Goal: Transaction & Acquisition: Purchase product/service

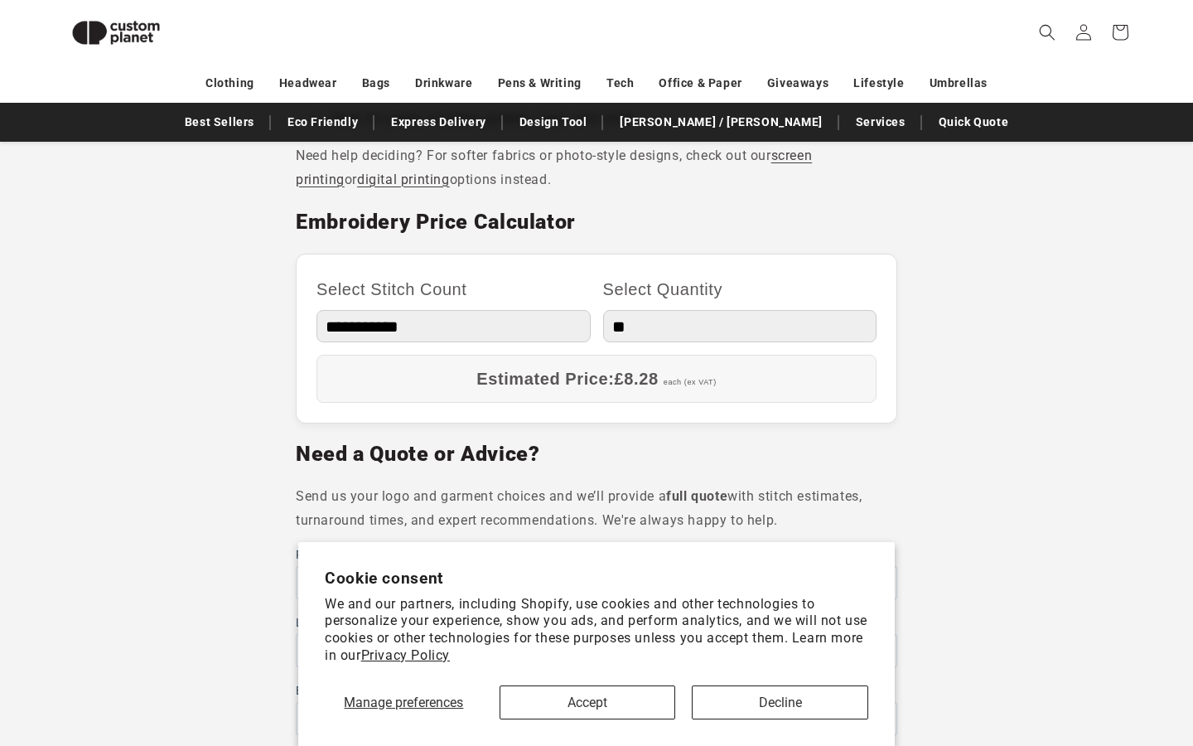
scroll to position [891, 0]
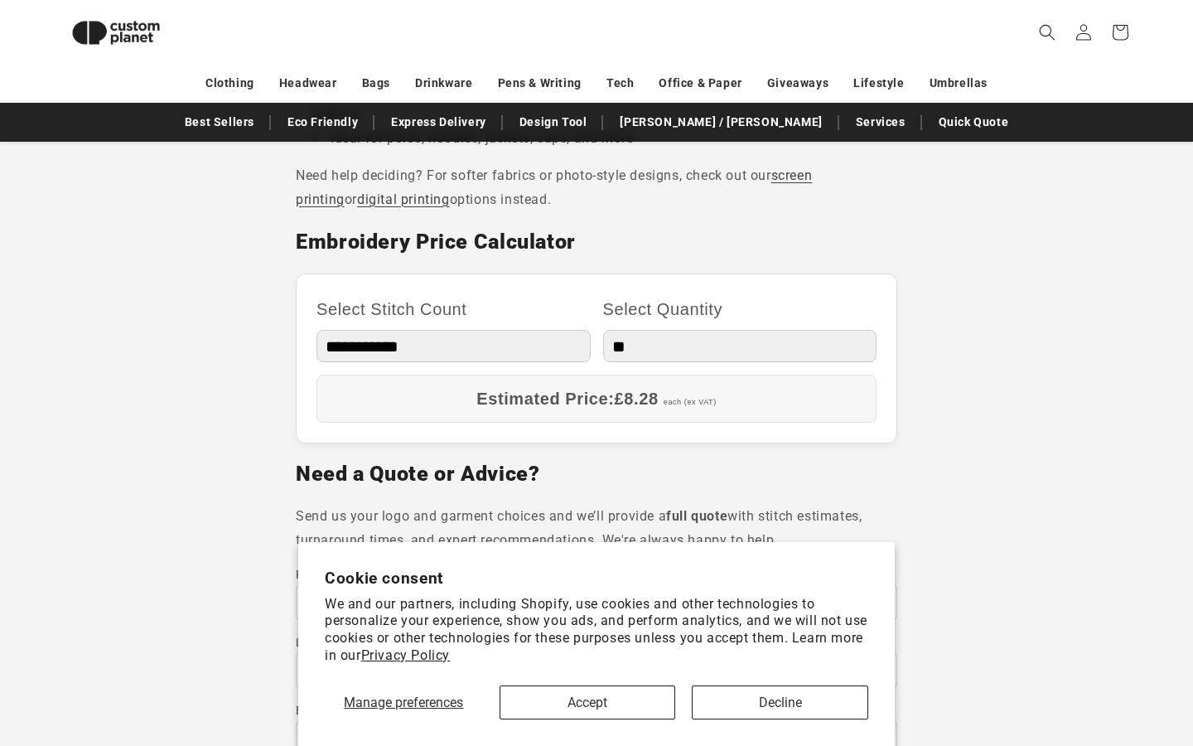
click at [654, 340] on select "** ** *** *** *** **** **** ****" at bounding box center [740, 346] width 274 height 32
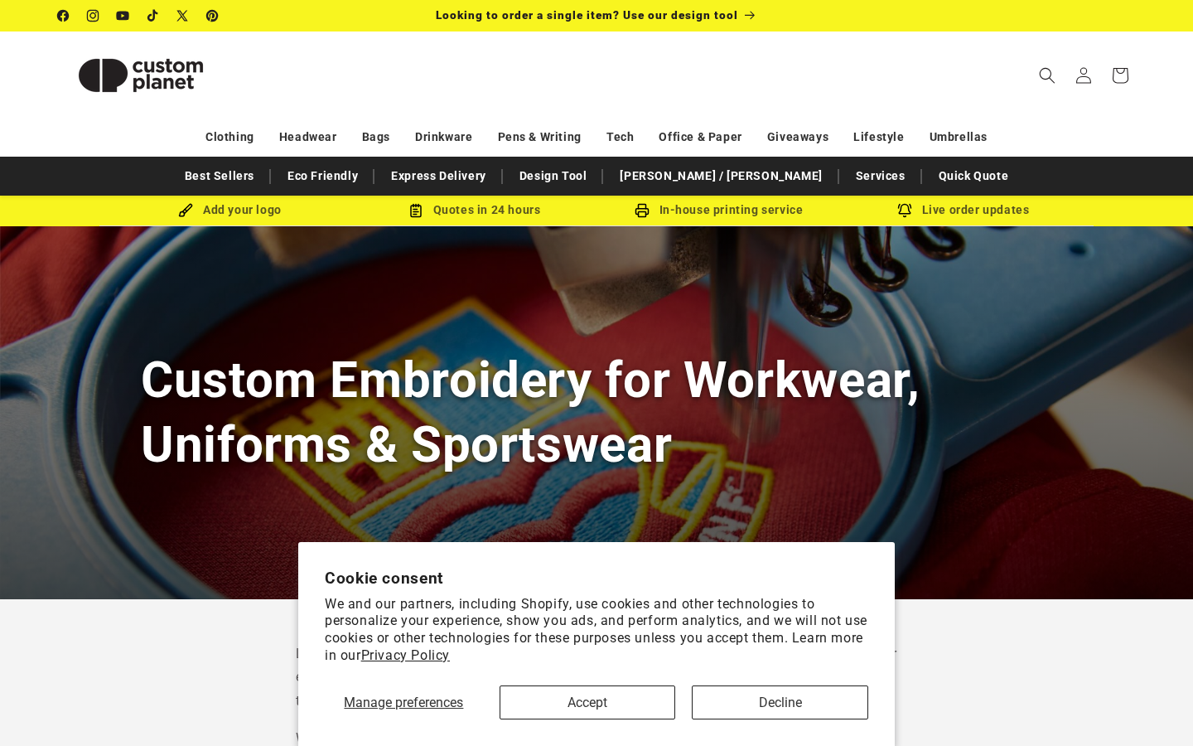
scroll to position [0, 0]
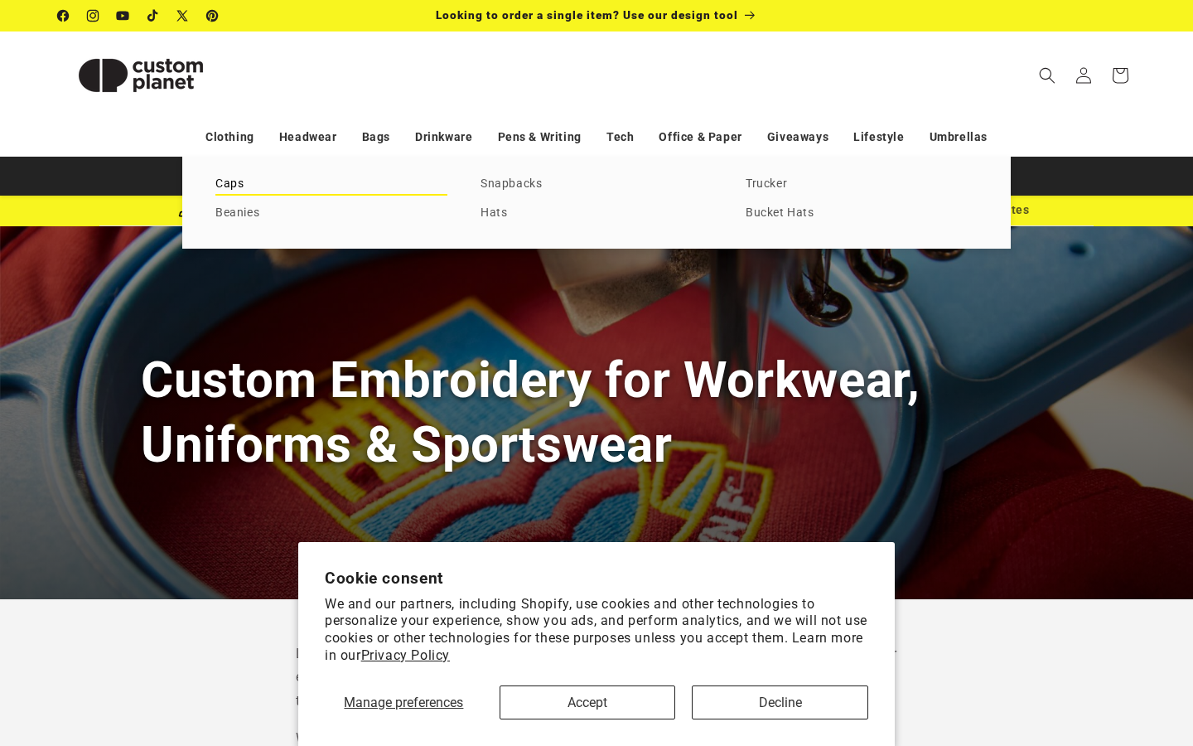
click at [233, 187] on link "Caps" at bounding box center [331, 184] width 232 height 22
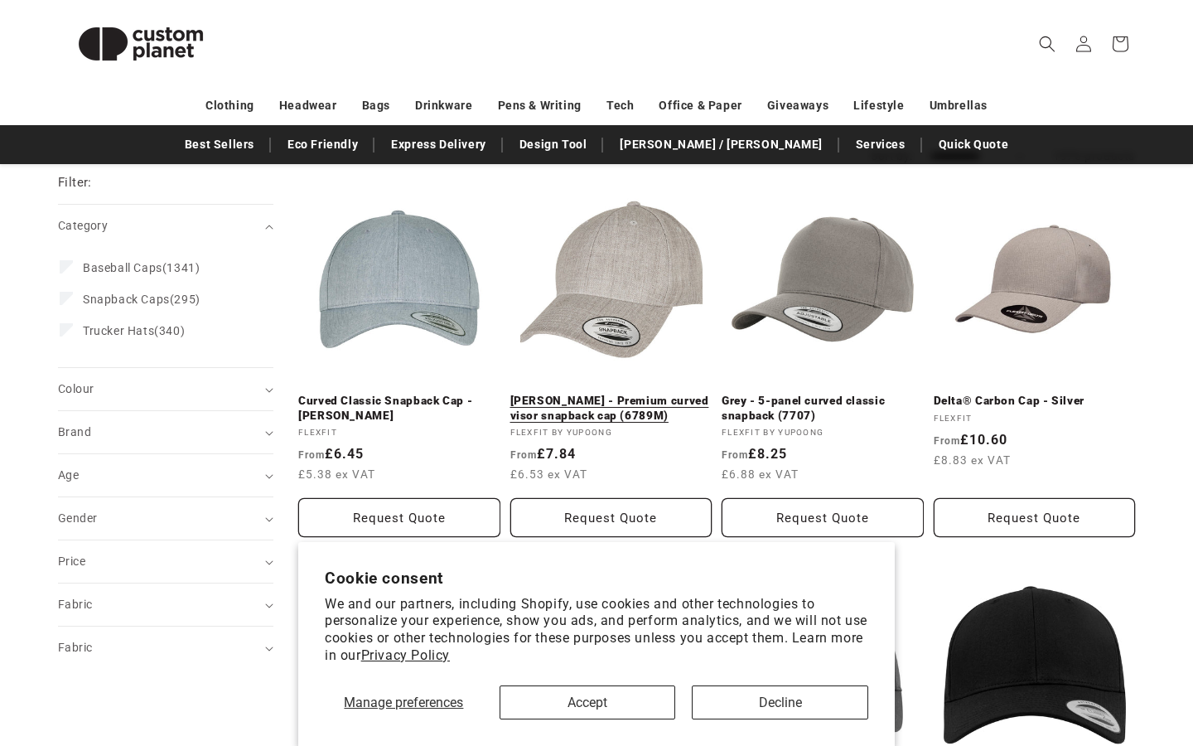
scroll to position [184, 0]
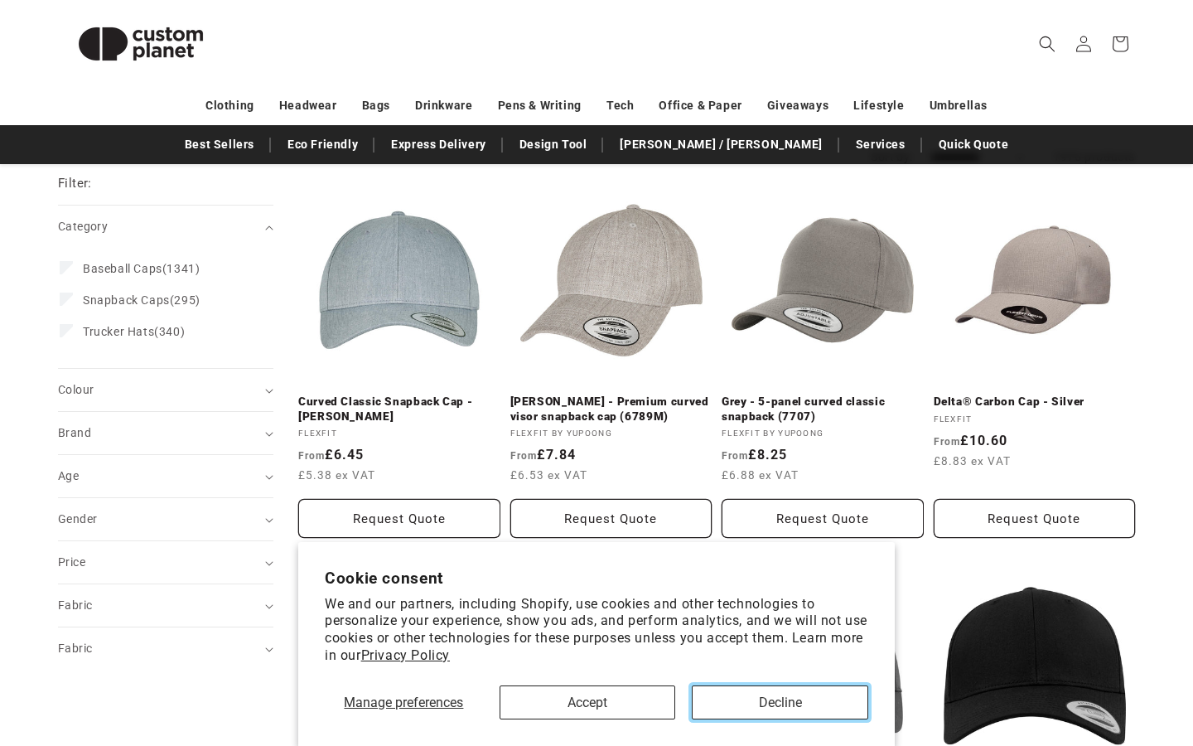
click at [761, 695] on button "Decline" at bounding box center [780, 702] width 176 height 34
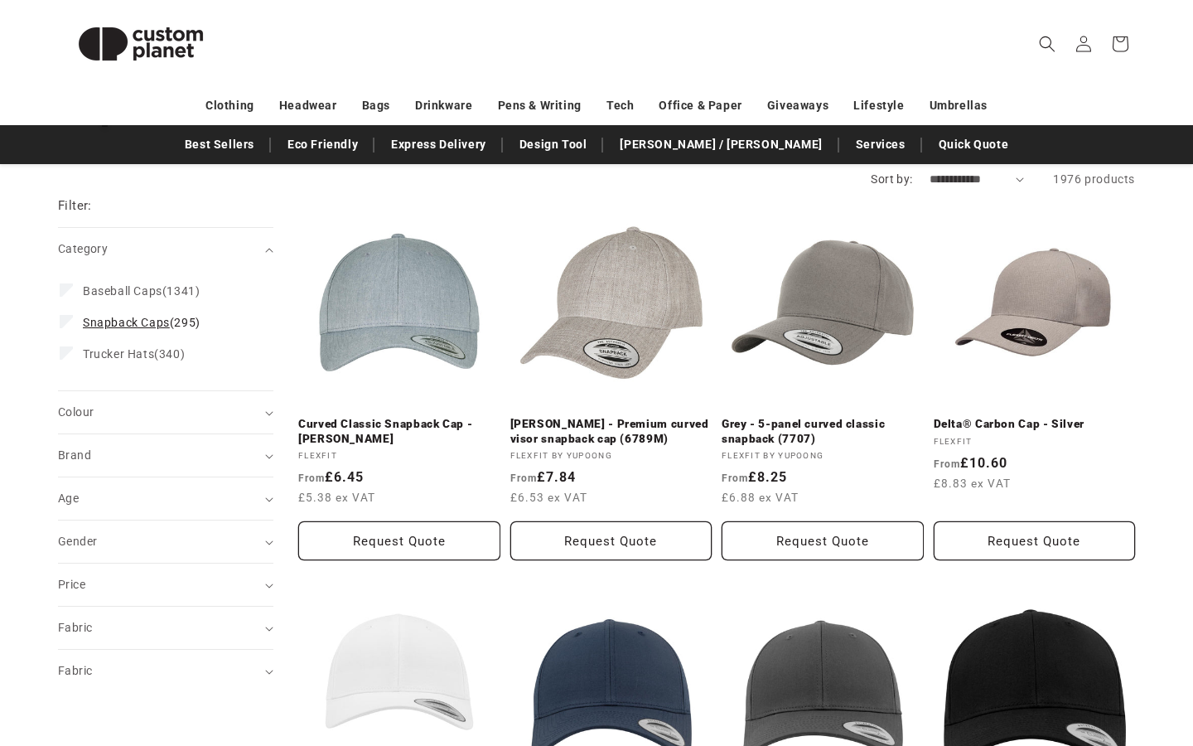
scroll to position [162, 0]
click at [181, 422] on summary "Colour (0)" at bounding box center [165, 411] width 215 height 42
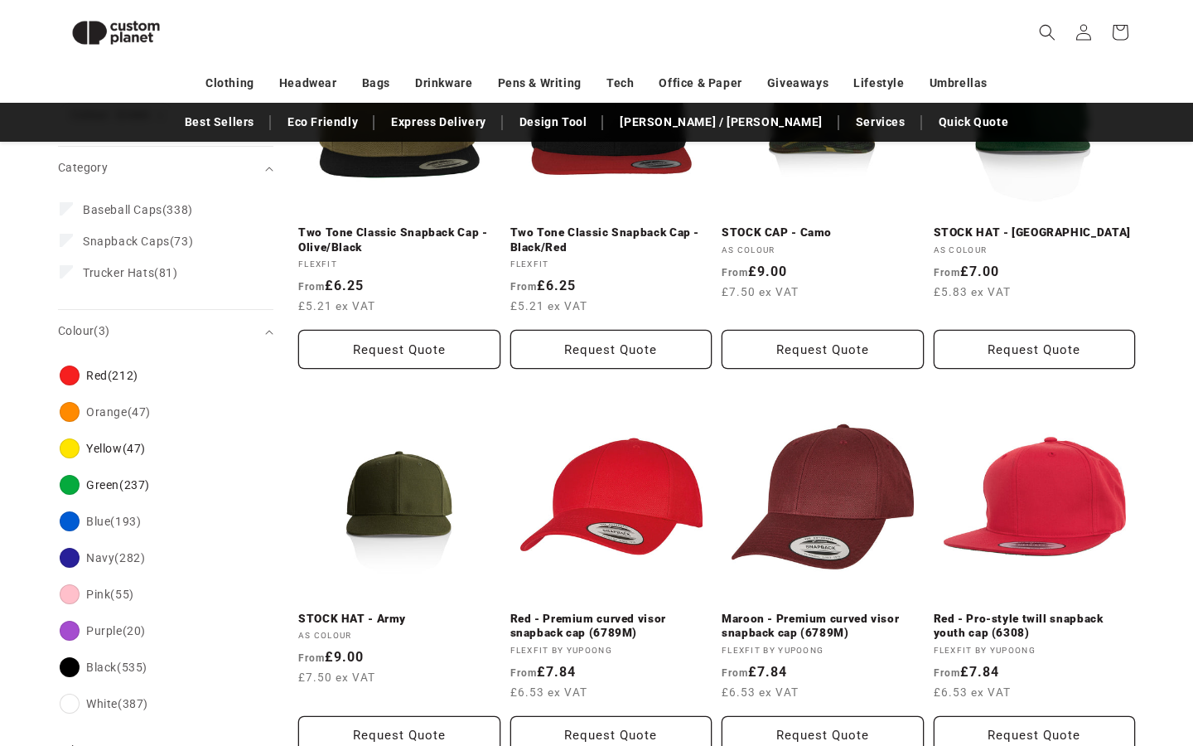
scroll to position [398, 0]
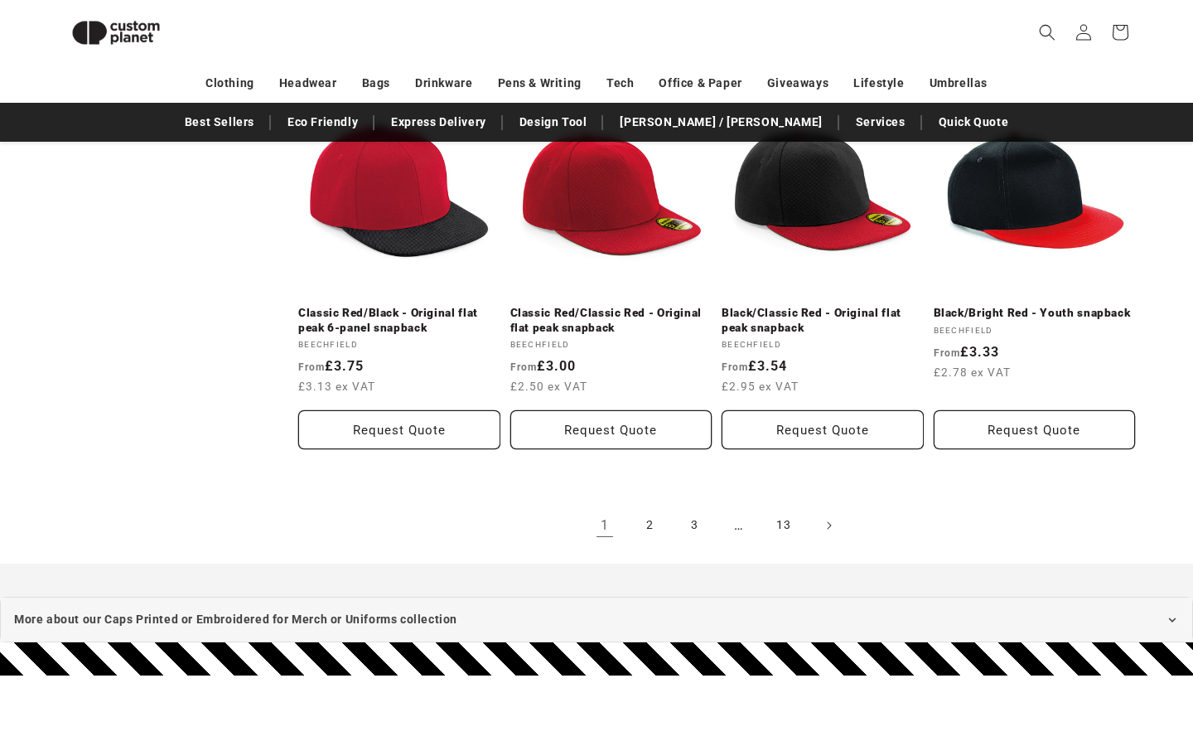
scroll to position [1742, 0]
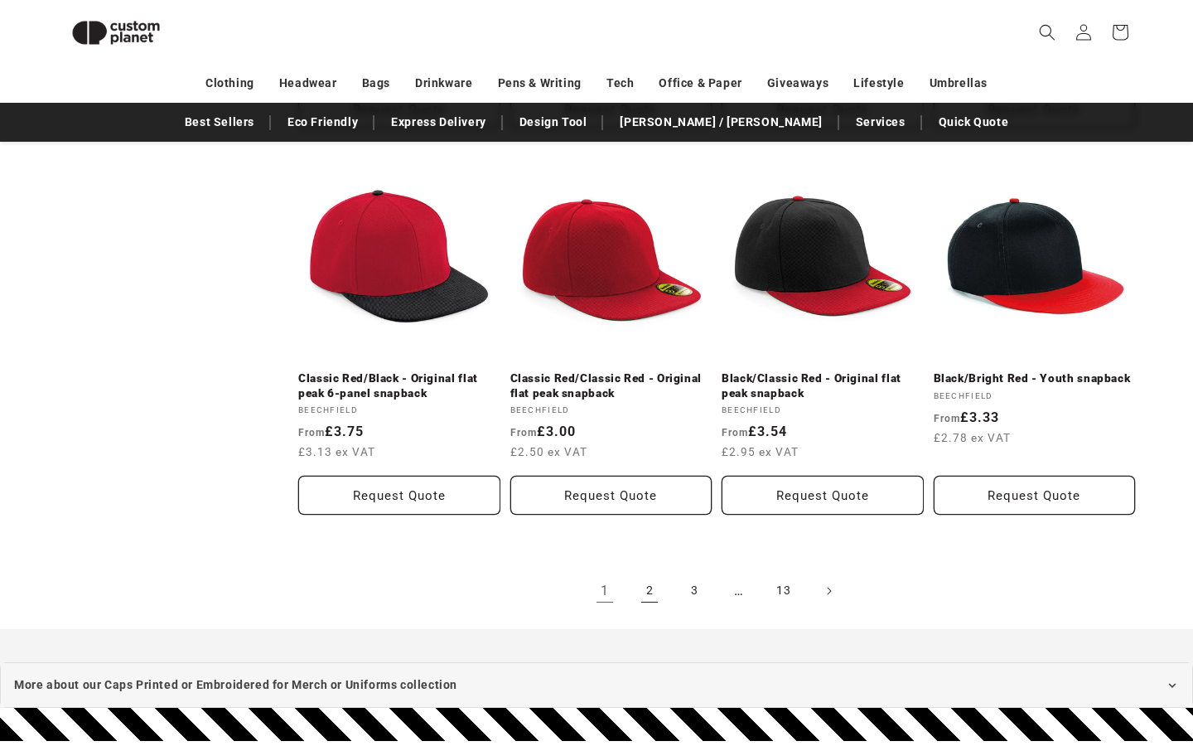
click at [645, 591] on link "2" at bounding box center [649, 590] width 36 height 36
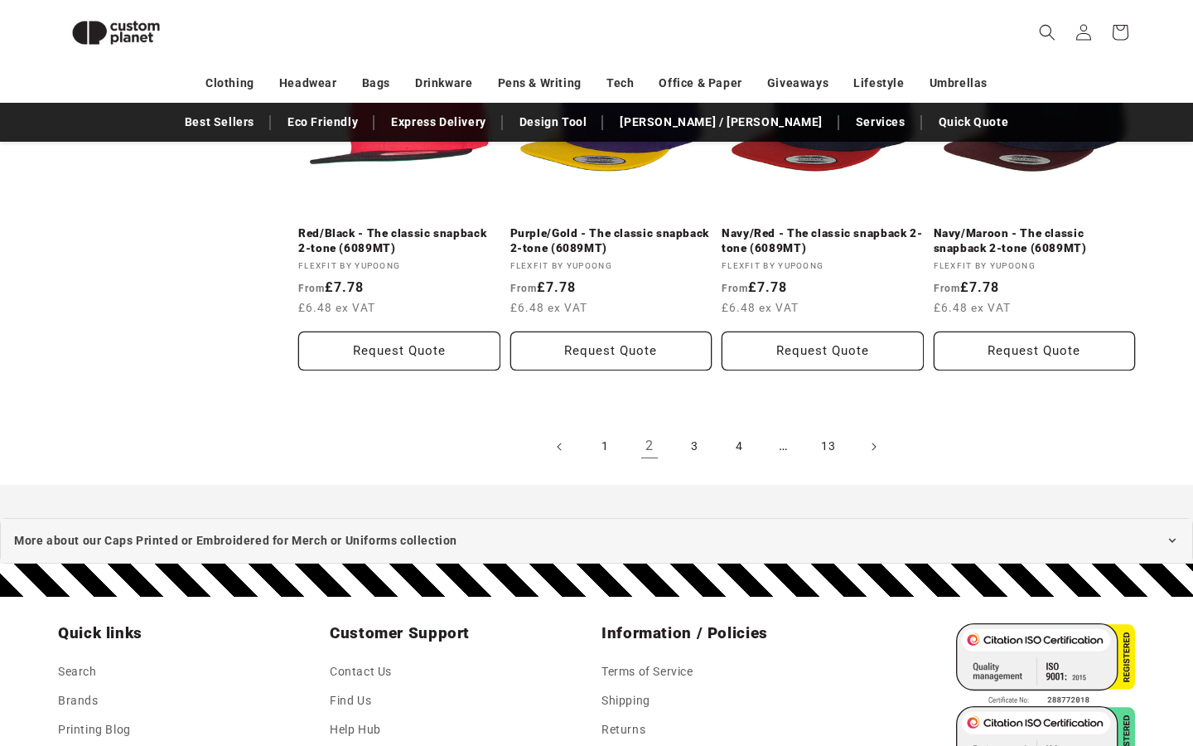
scroll to position [1842, 0]
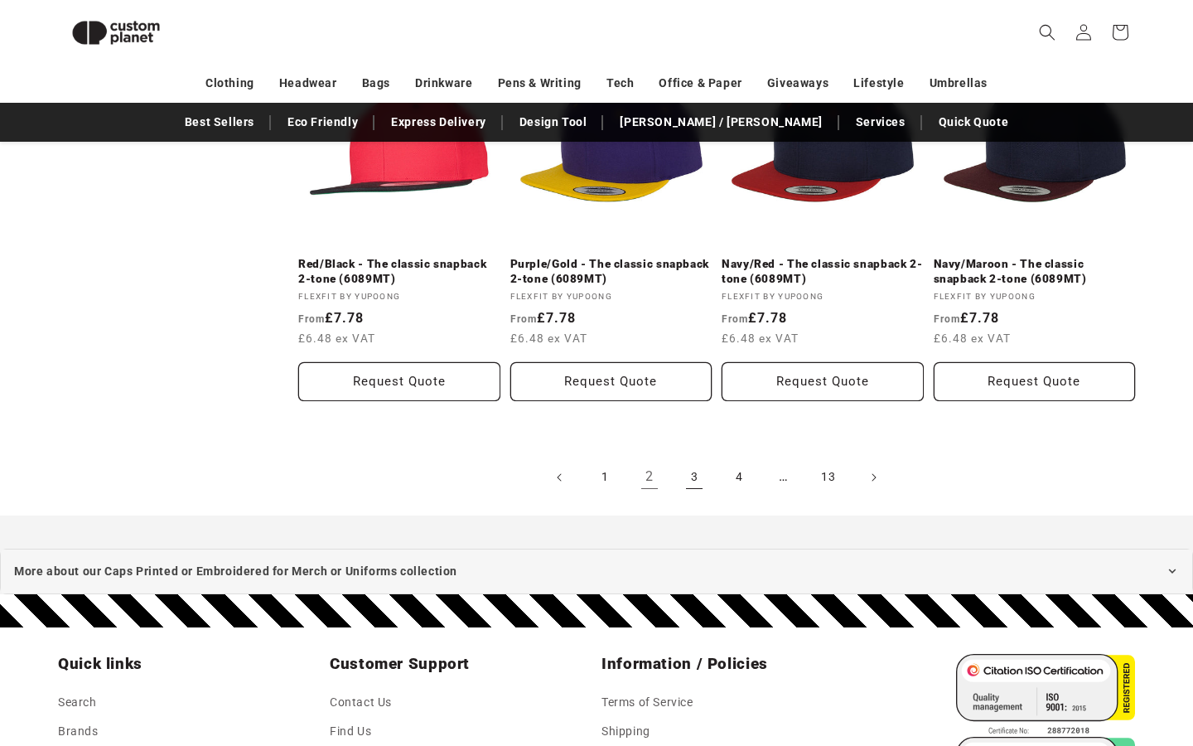
click at [686, 485] on link "3" at bounding box center [694, 477] width 36 height 36
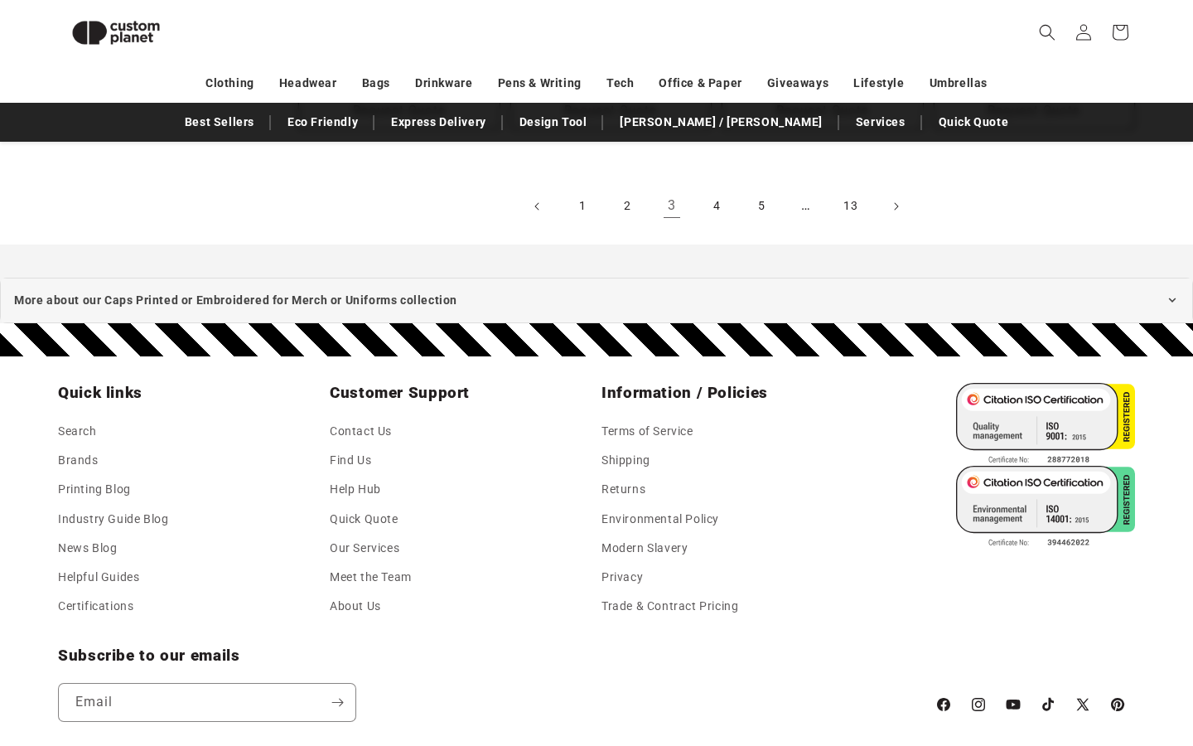
scroll to position [1880, 0]
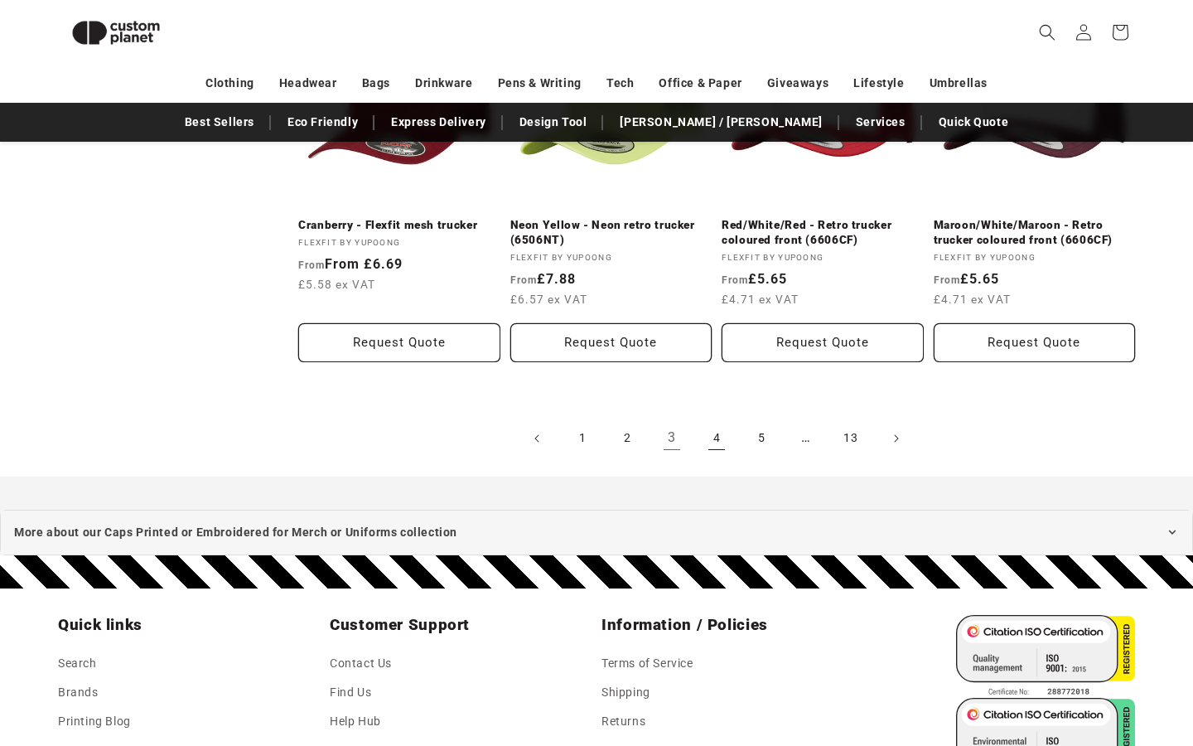
click at [706, 446] on link "4" at bounding box center [716, 438] width 36 height 36
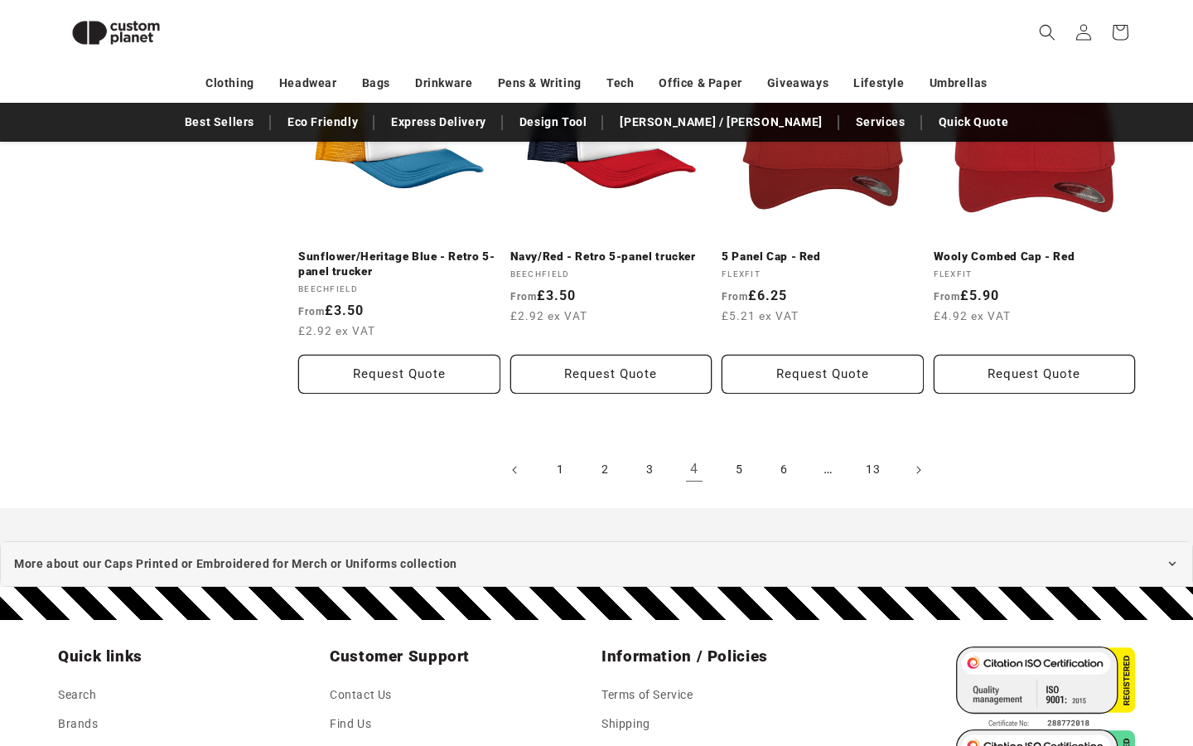
scroll to position [1768, 0]
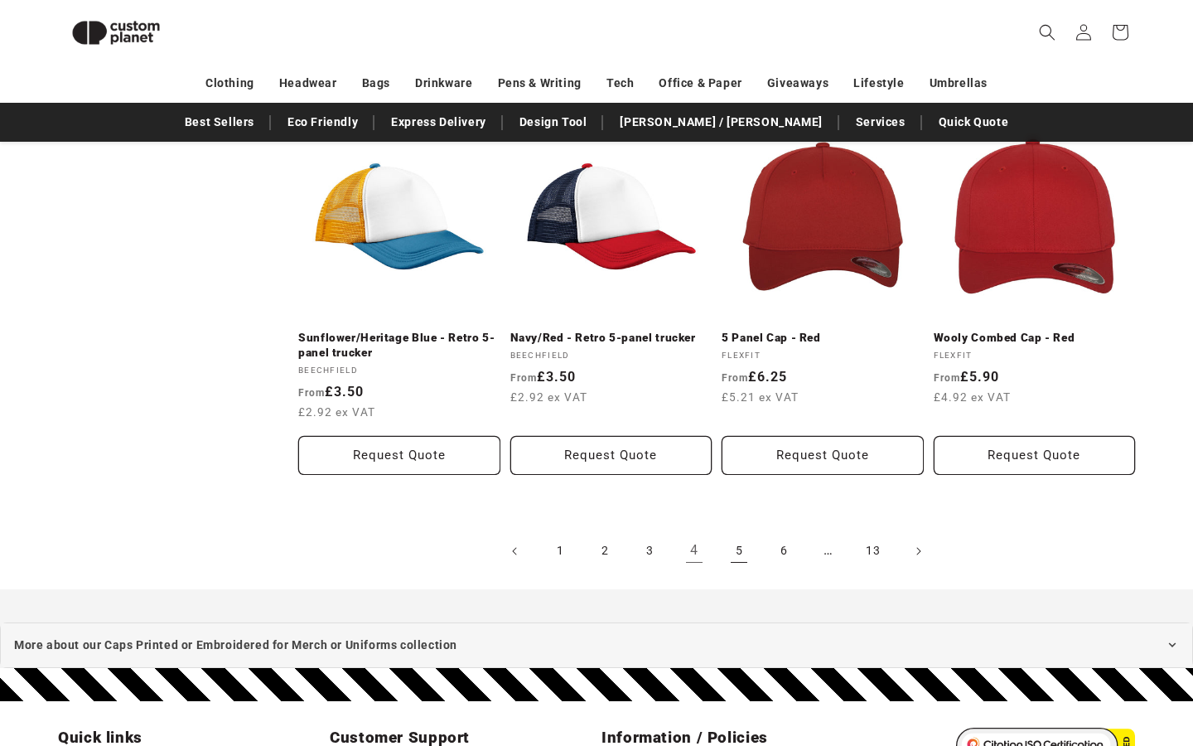
click at [738, 556] on link "5" at bounding box center [739, 551] width 36 height 36
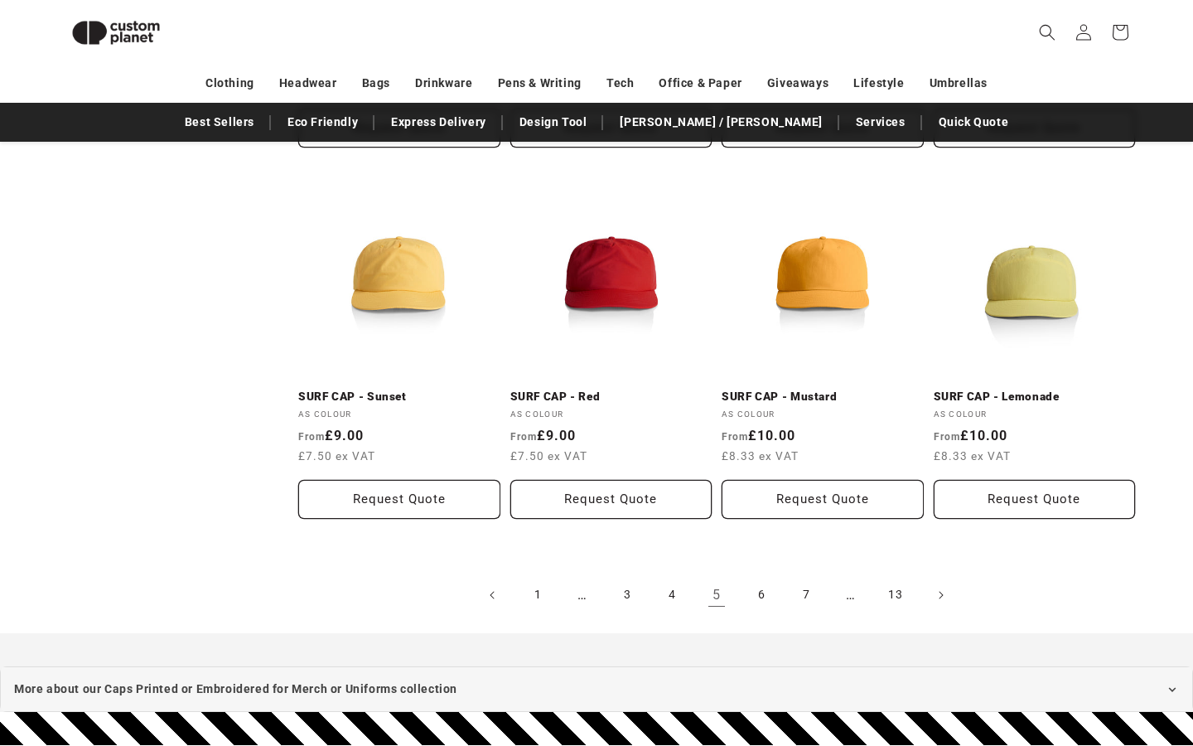
scroll to position [1706, 0]
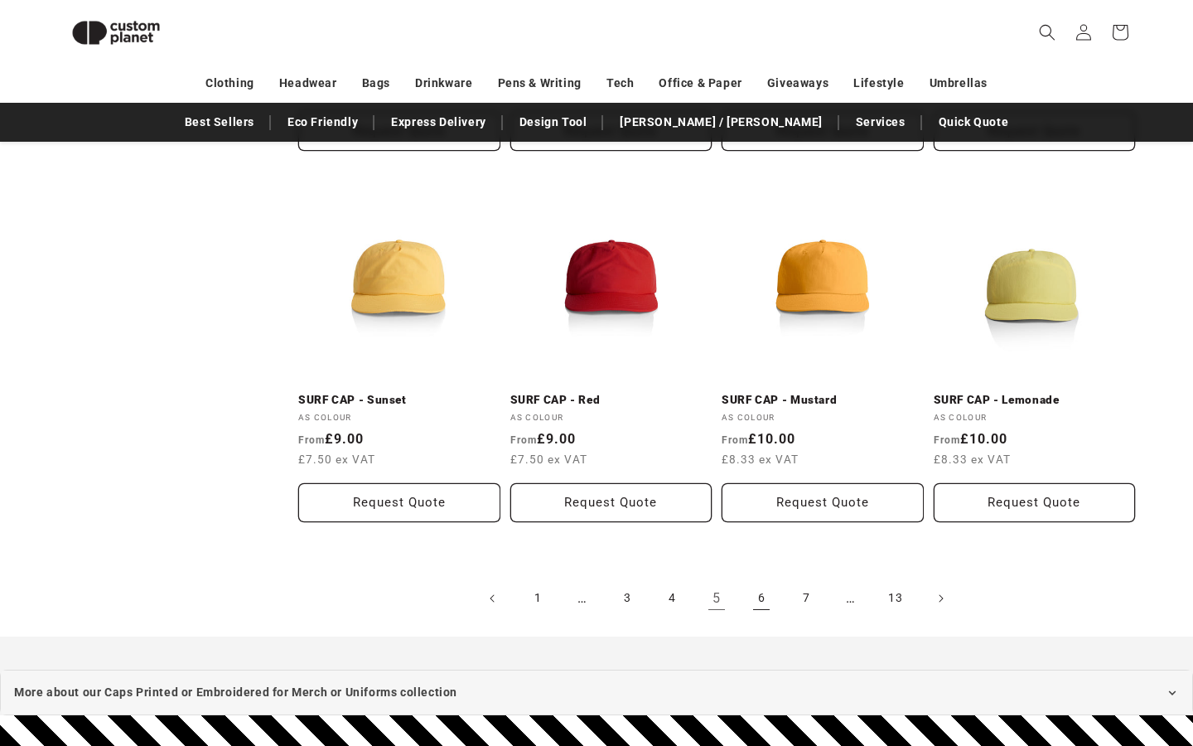
click at [749, 596] on link "6" at bounding box center [761, 598] width 36 height 36
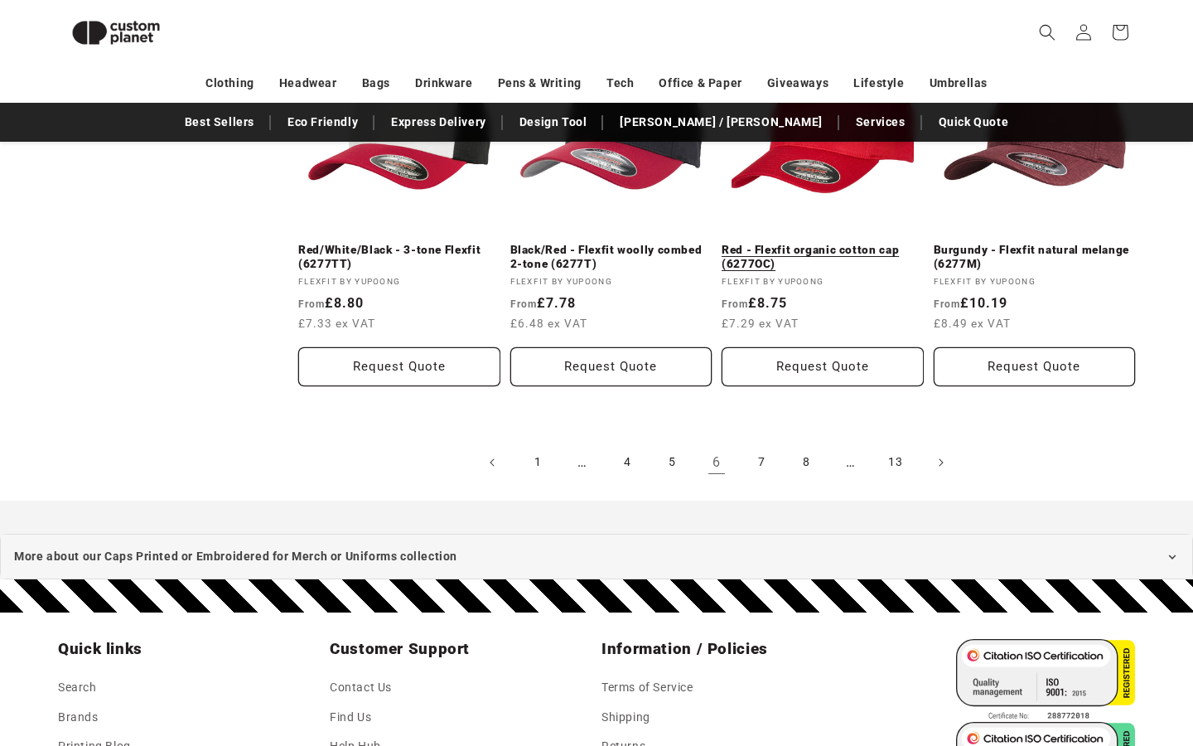
scroll to position [1837, 0]
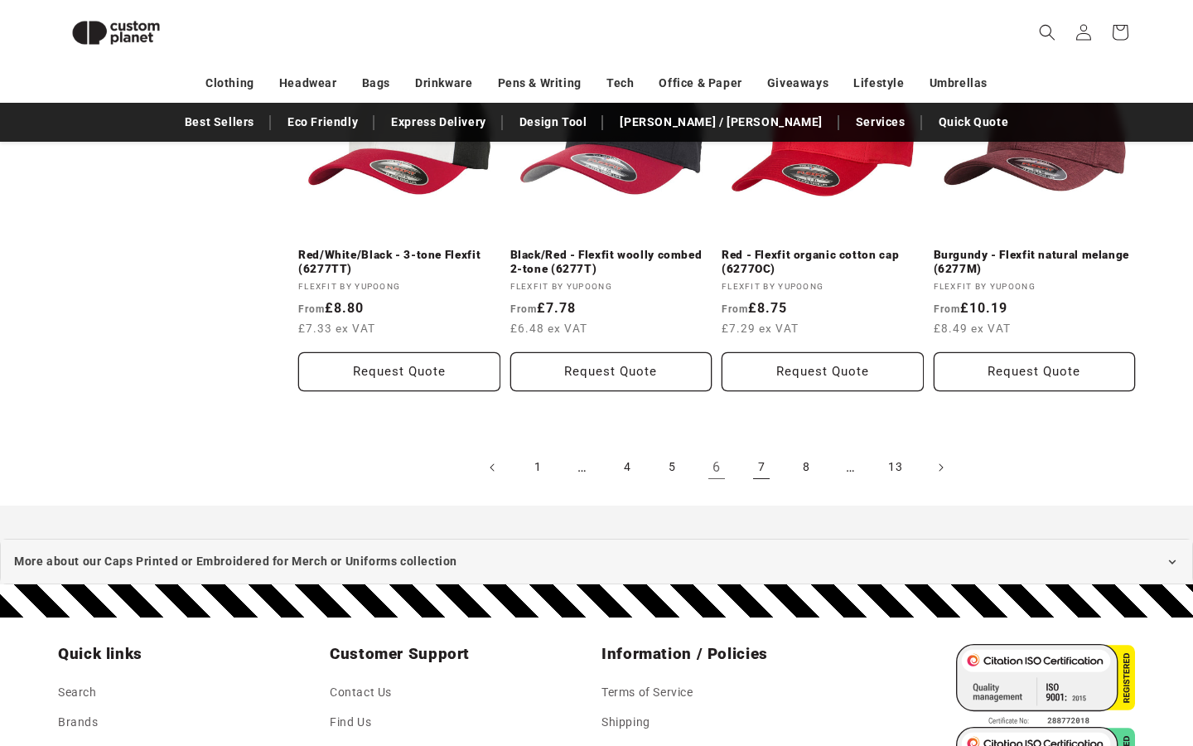
click at [757, 467] on link "7" at bounding box center [761, 467] width 36 height 36
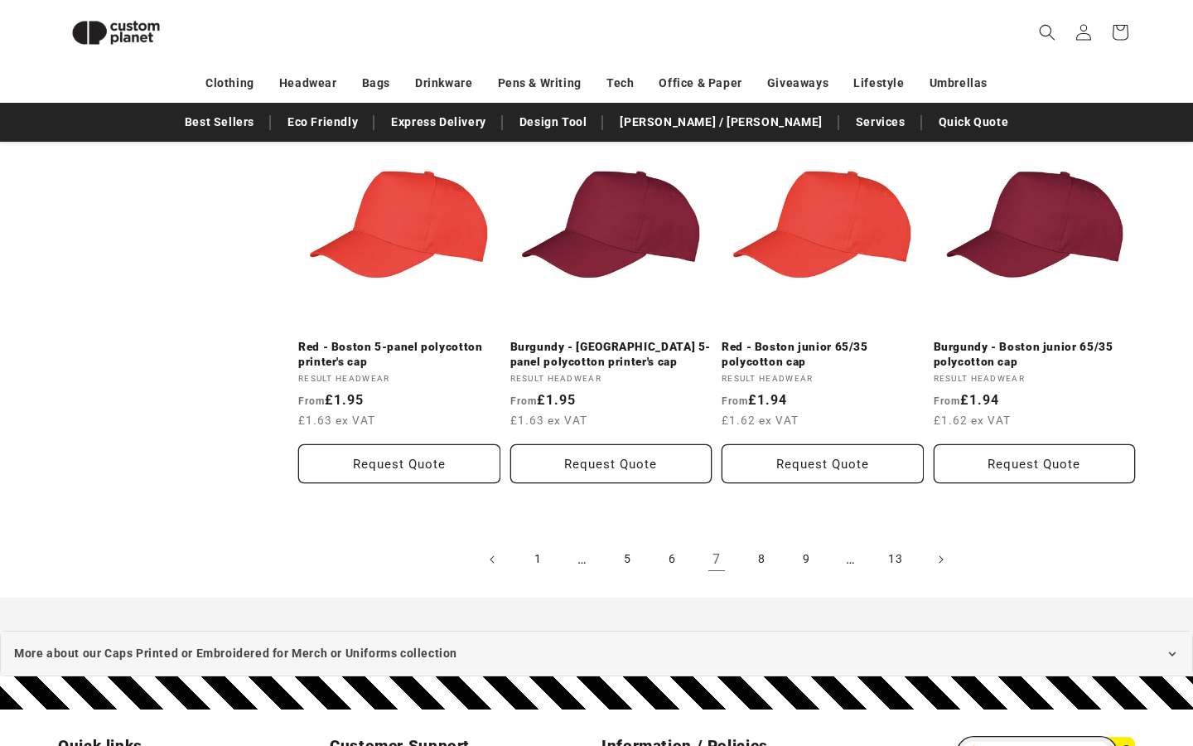
scroll to position [1774, 0]
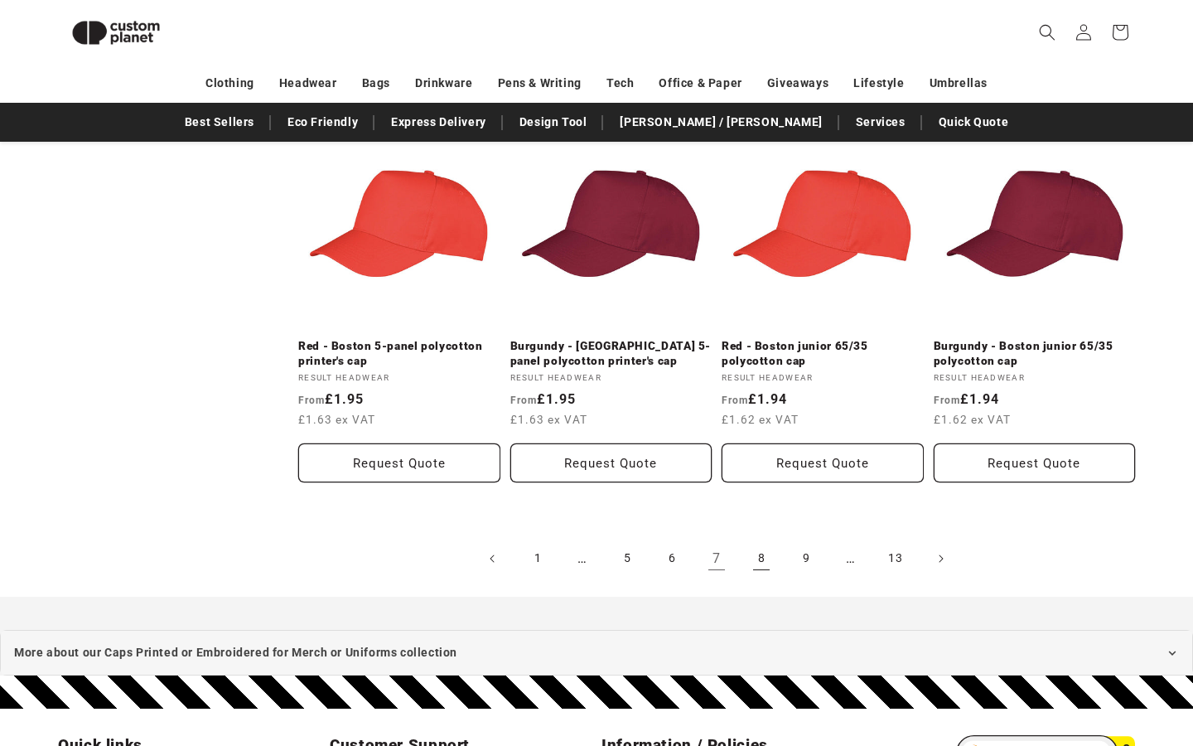
click at [763, 557] on link "8" at bounding box center [761, 558] width 36 height 36
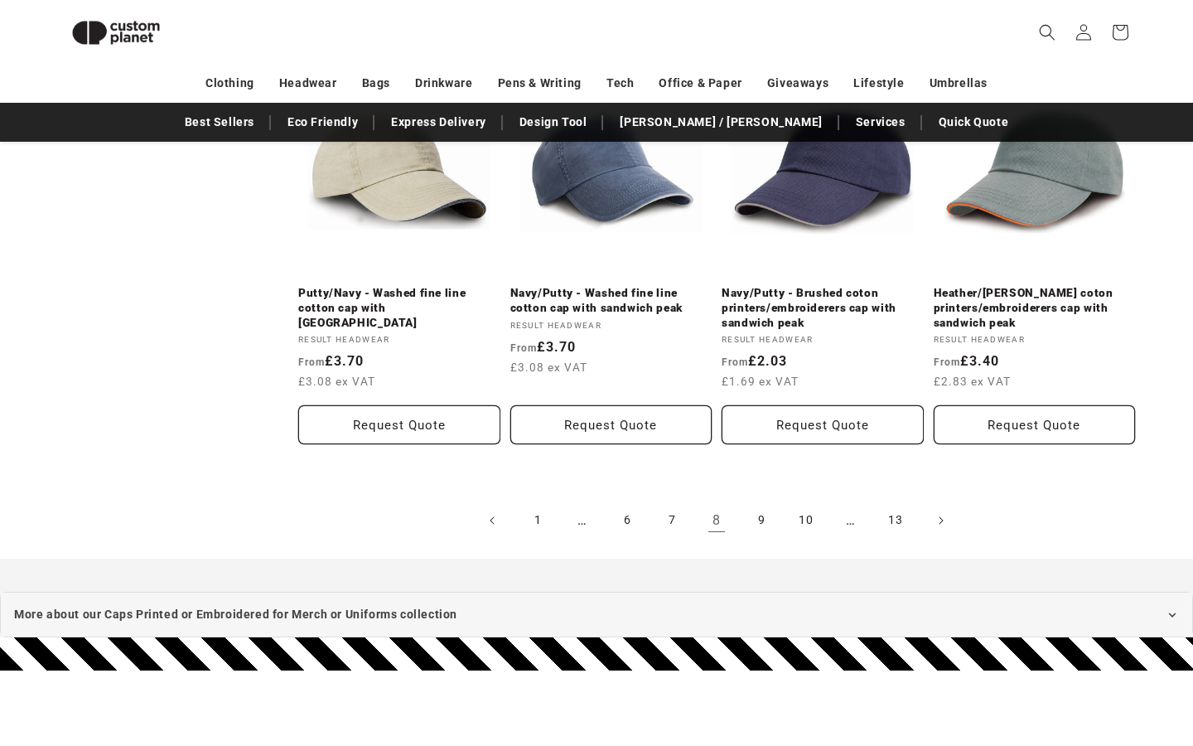
scroll to position [1822, 0]
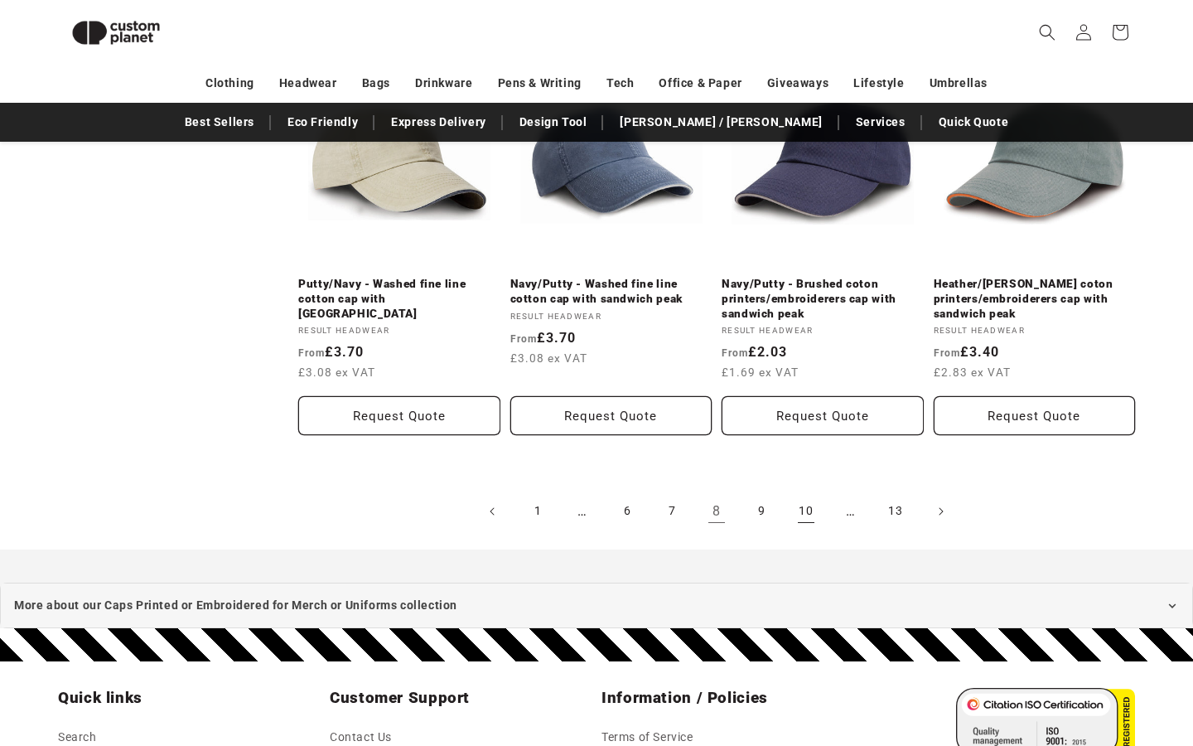
click at [790, 497] on link "10" at bounding box center [806, 511] width 36 height 36
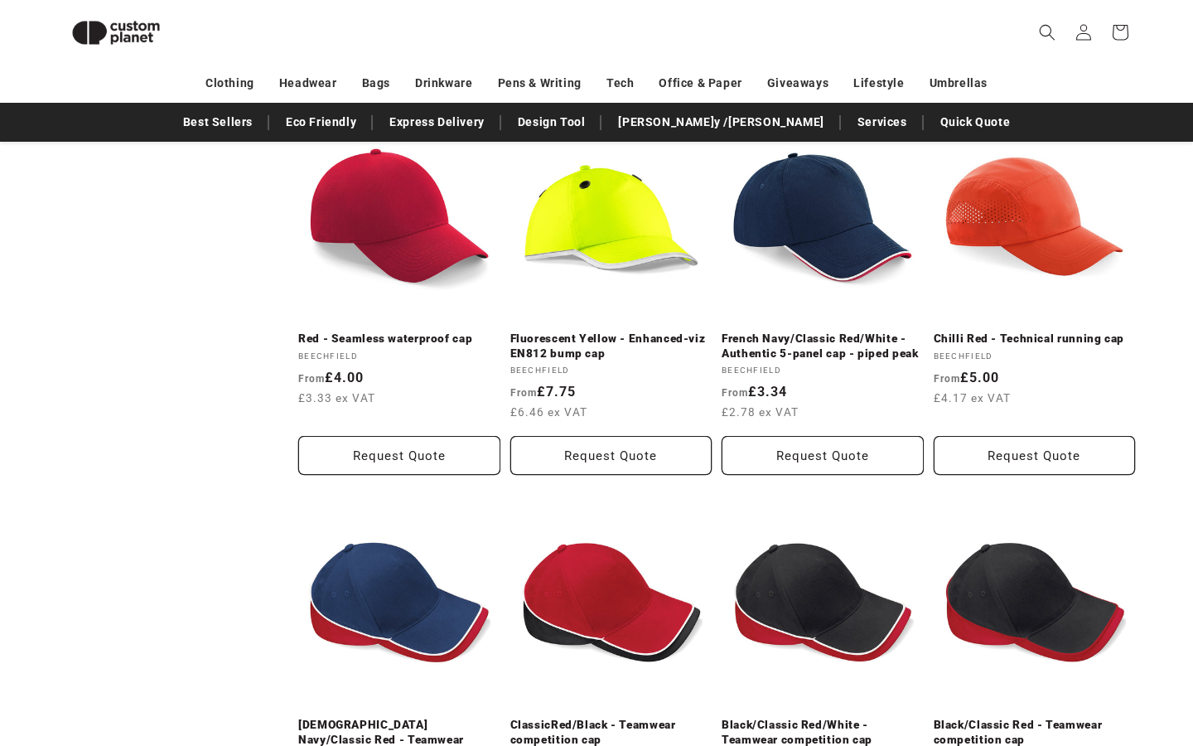
scroll to position [1398, 0]
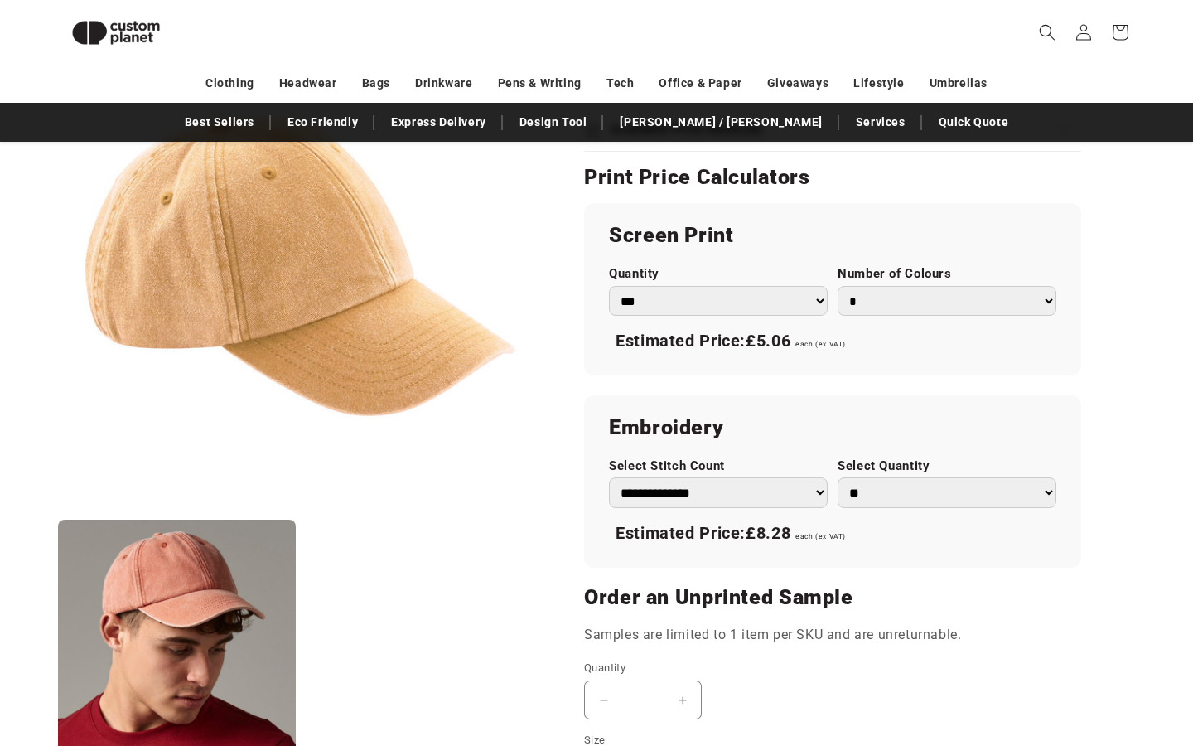
scroll to position [891, 0]
click at [757, 485] on select "**********" at bounding box center [718, 493] width 219 height 31
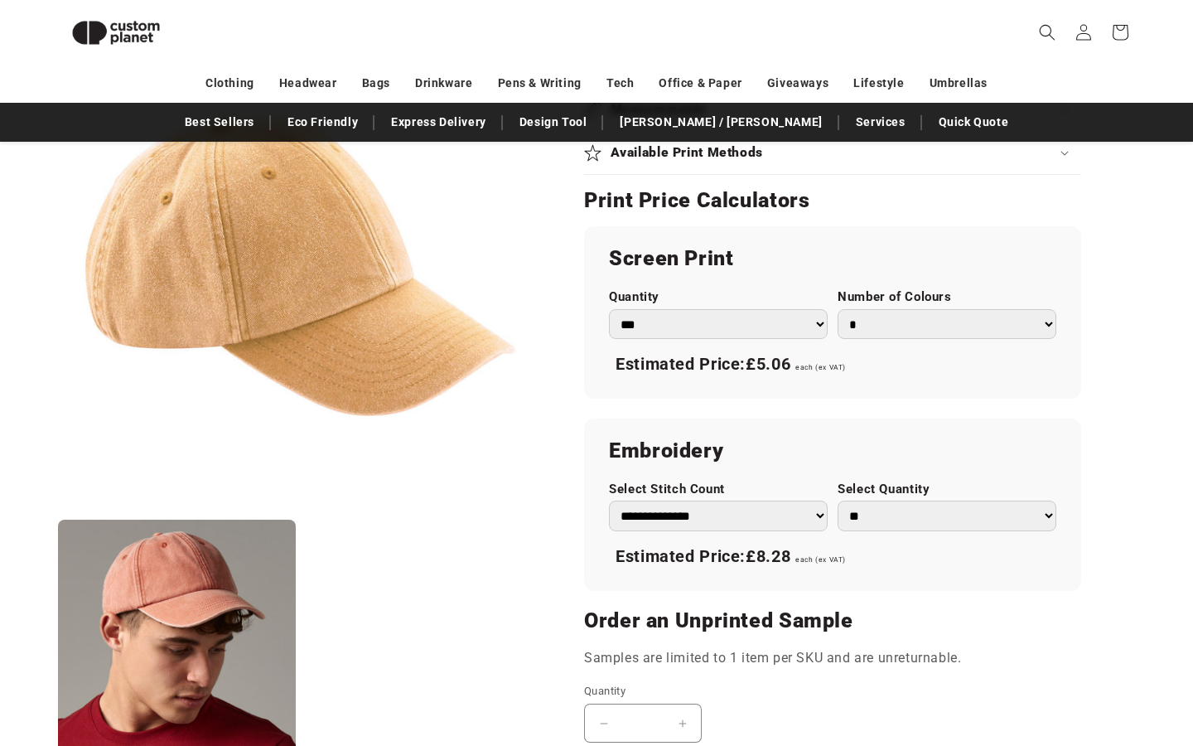
scroll to position [867, 0]
click at [781, 310] on select "*** *** *** **** **** **** ***** *****" at bounding box center [718, 325] width 219 height 31
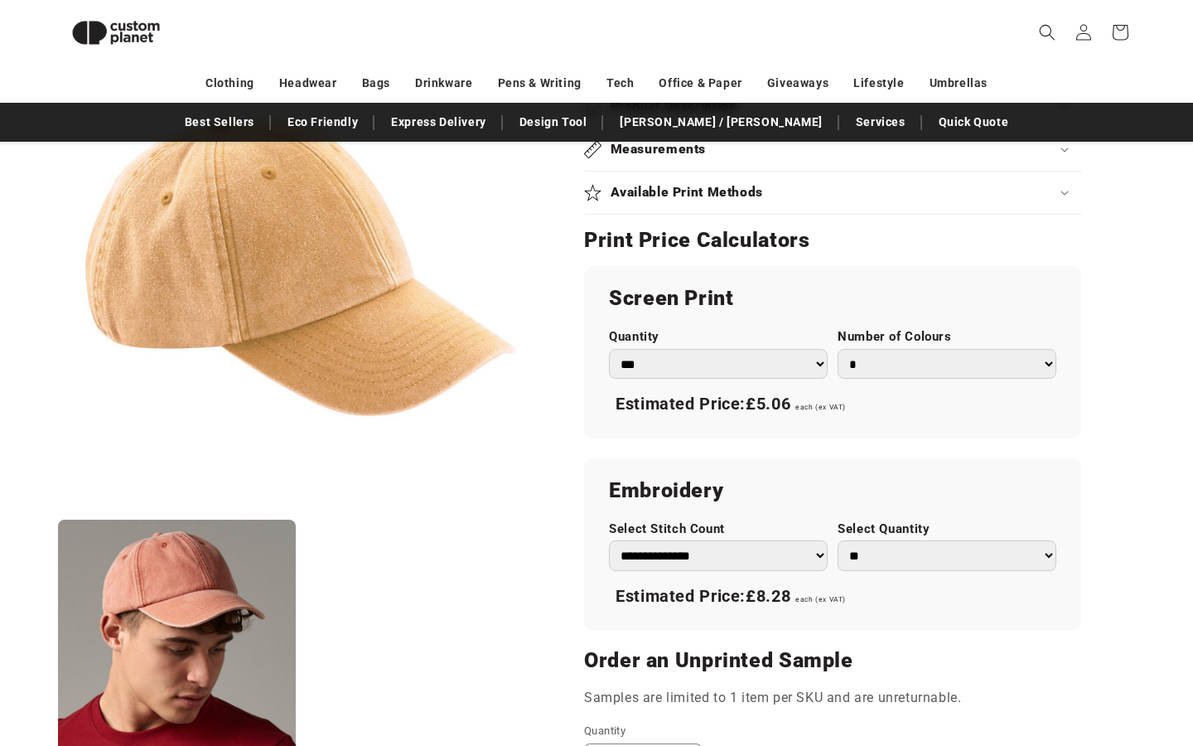
scroll to position [828, 0]
click at [890, 360] on select "* * * * * * *" at bounding box center [947, 365] width 219 height 31
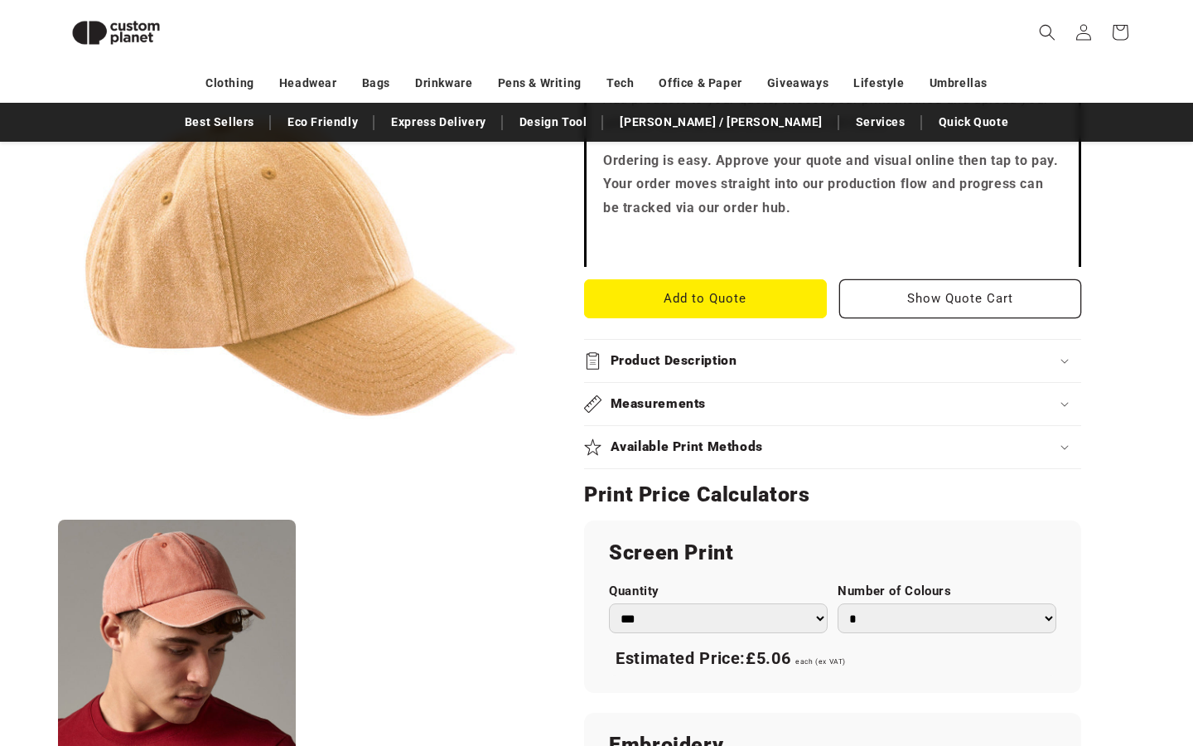
scroll to position [328, 0]
